Goal: Task Accomplishment & Management: Use online tool/utility

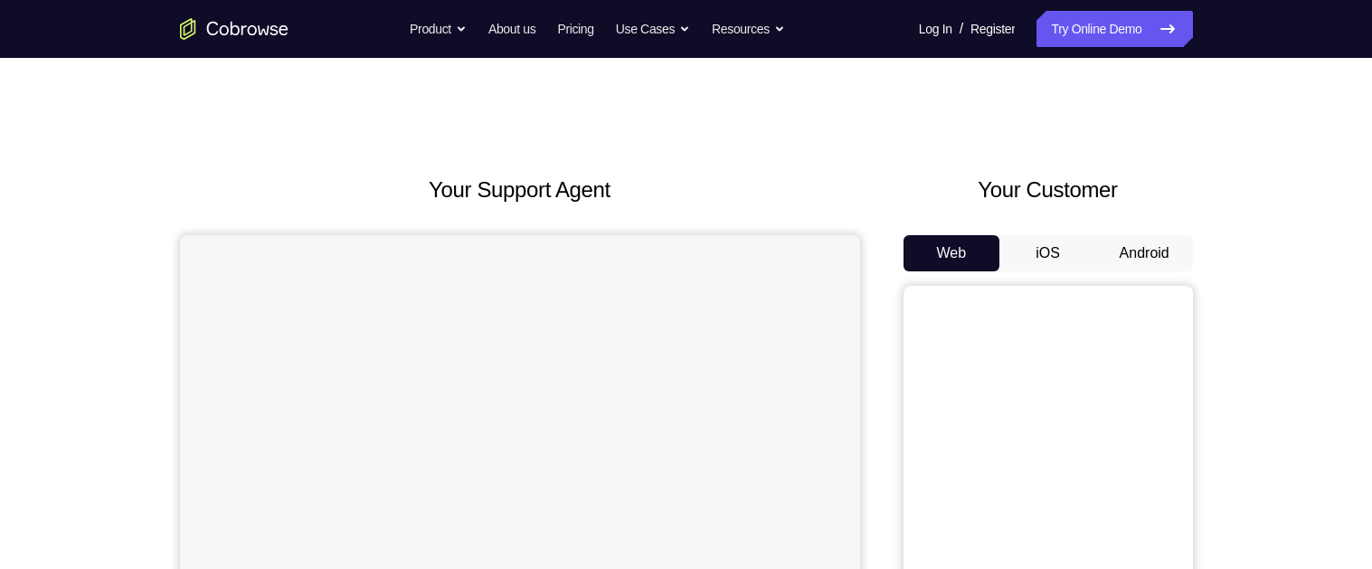
click at [1144, 257] on button "Android" at bounding box center [1144, 253] width 97 height 36
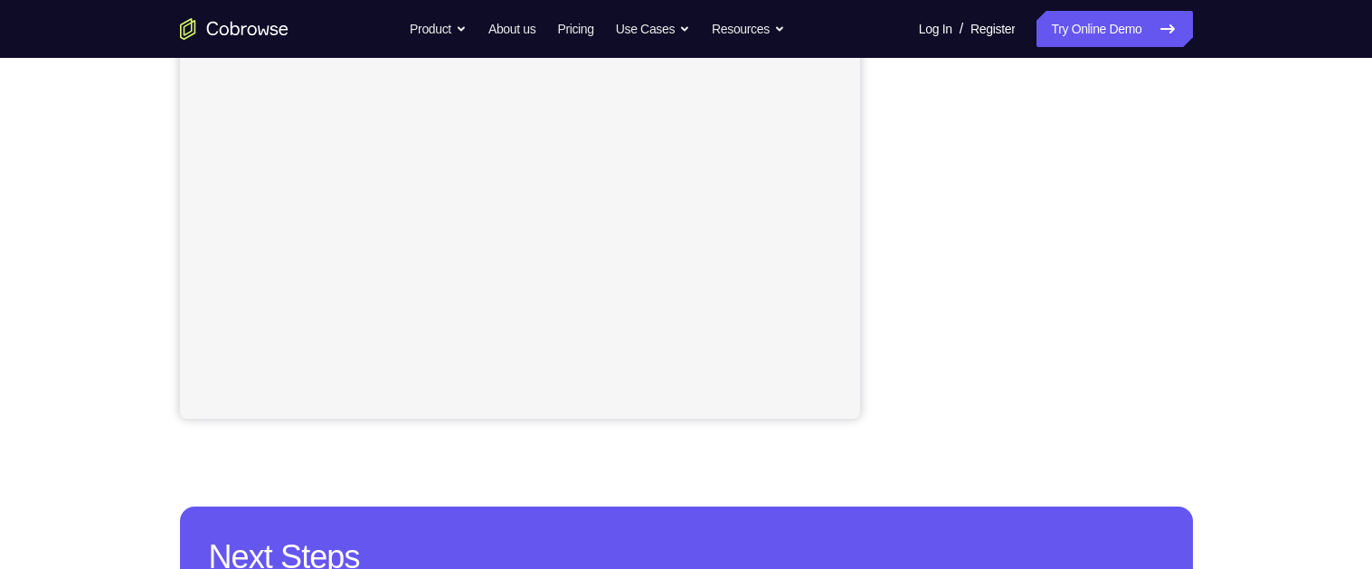
scroll to position [405, 0]
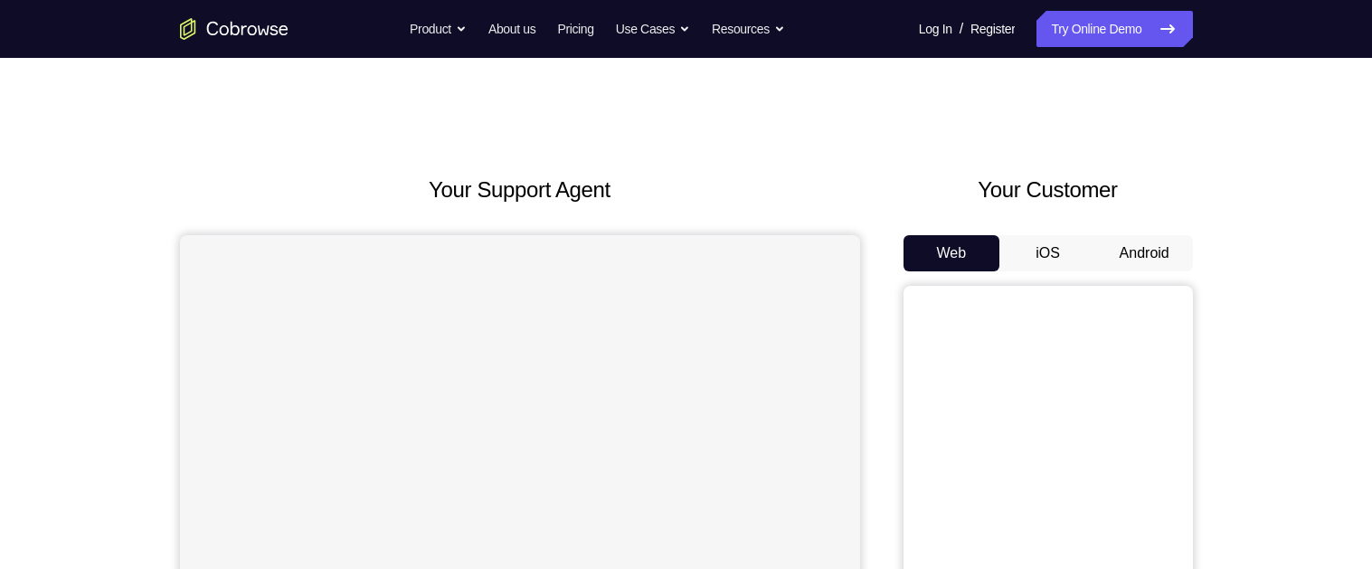
scroll to position [14, 0]
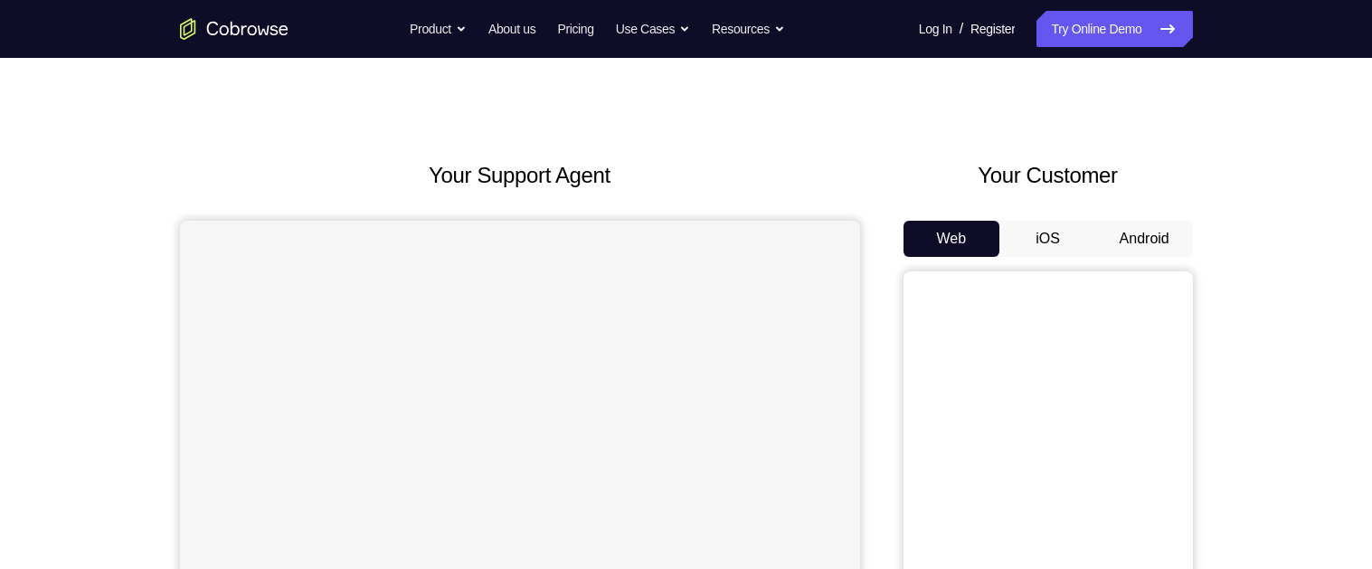
click at [1146, 232] on button "Android" at bounding box center [1144, 239] width 97 height 36
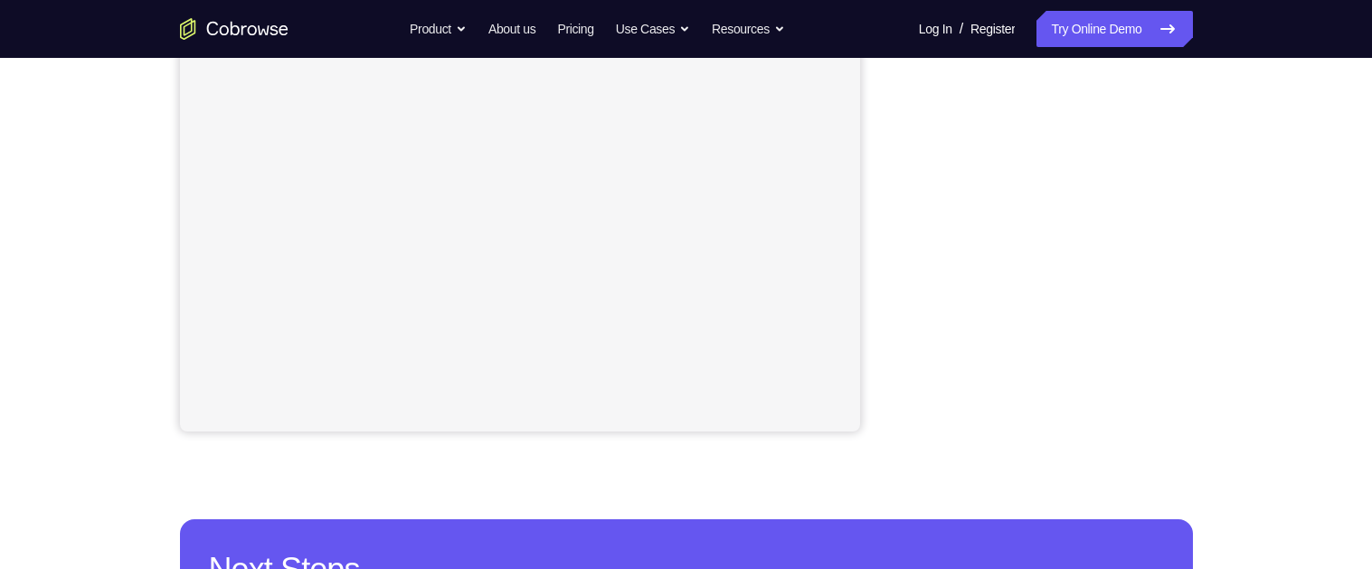
scroll to position [410, 0]
